Goal: Navigation & Orientation: Understand site structure

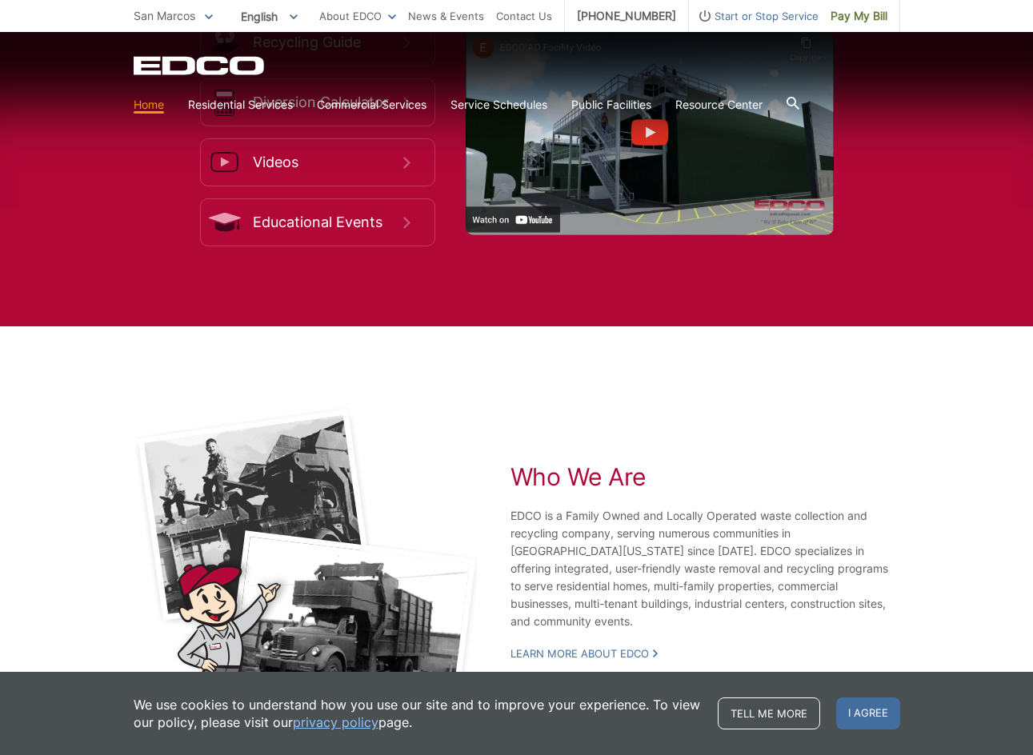
scroll to position [2782, 0]
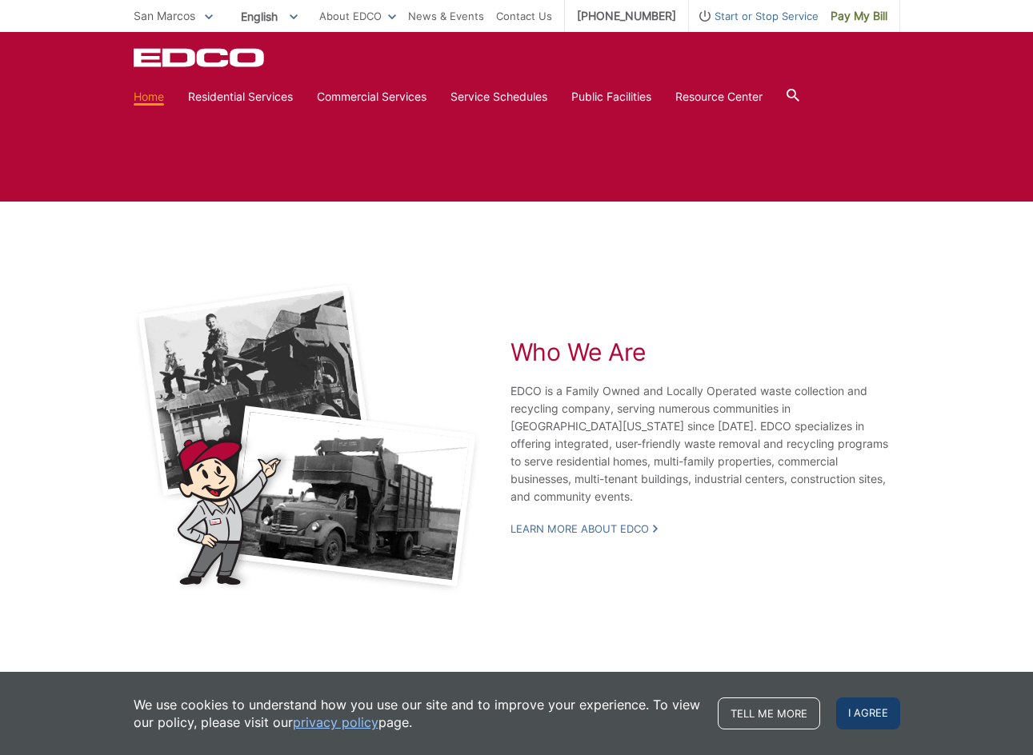
click at [850, 713] on span "I agree" at bounding box center [868, 714] width 64 height 32
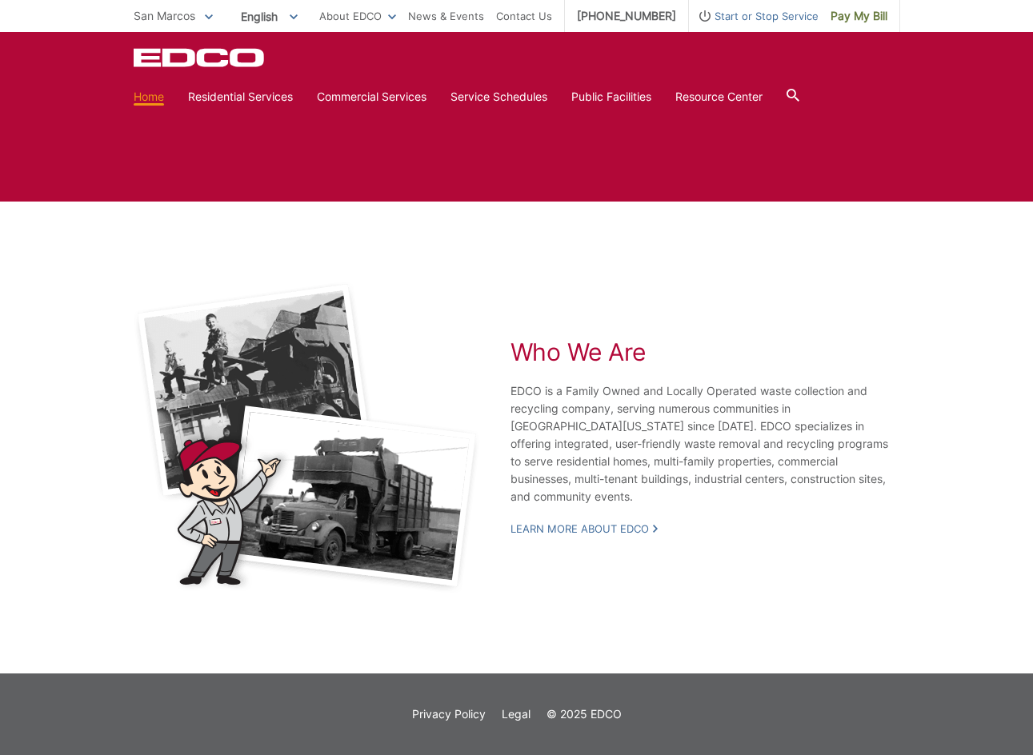
click at [758, 562] on div "Who We Are EDCO is a Family Owned and Locally Operated waste collection and rec…" at bounding box center [705, 438] width 390 height 312
click at [603, 522] on link "Learn More About EDCO" at bounding box center [583, 529] width 147 height 14
click at [487, 34] on div "EDCO Logo Home Residential Services Curbside Pickup Recycling Organic Recycling…" at bounding box center [516, 78] width 1033 height 93
click at [349, 12] on link "About EDCO" at bounding box center [357, 16] width 77 height 18
